Goal: Task Accomplishment & Management: Complete application form

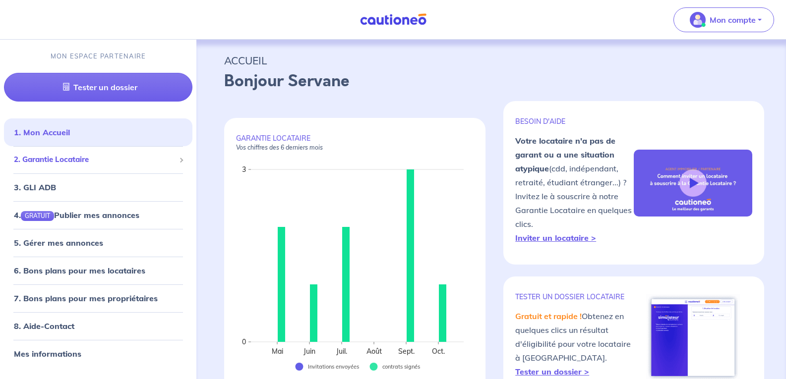
click at [56, 162] on span "2. Garantie Locataire" at bounding box center [94, 159] width 161 height 11
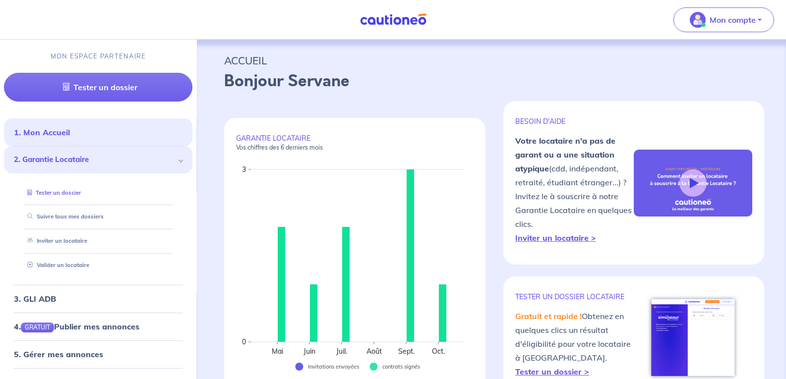
click at [49, 189] on link "Tester un dossier" at bounding box center [51, 192] width 57 height 7
click at [54, 217] on link "Suivre tous mes dossiers" at bounding box center [62, 216] width 79 height 7
